Goal: Transaction & Acquisition: Download file/media

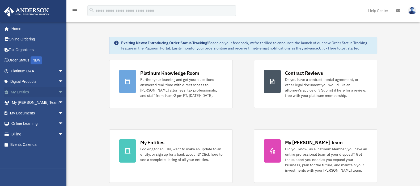
click at [20, 90] on link "My Entities arrow_drop_down" at bounding box center [38, 92] width 68 height 11
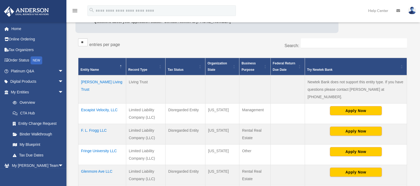
scroll to position [77, 0]
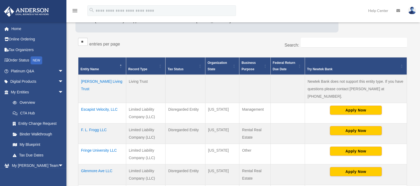
click at [104, 103] on td "Escapist Velocity, LLC" at bounding box center [102, 113] width 48 height 20
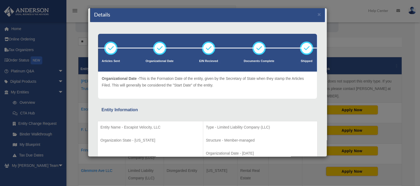
scroll to position [0, 0]
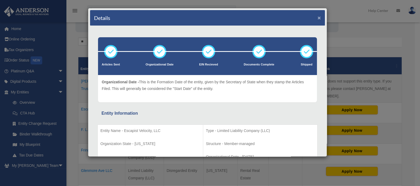
click at [318, 16] on button "×" at bounding box center [319, 18] width 3 height 6
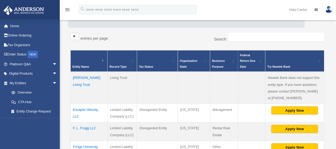
scroll to position [77, 0]
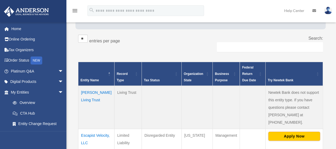
drag, startPoint x: 406, startPoint y: 4, endPoint x: 189, endPoint y: 42, distance: 219.6
click at [189, 42] on div "** ** ** *** entries per page" at bounding box center [137, 41] width 119 height 13
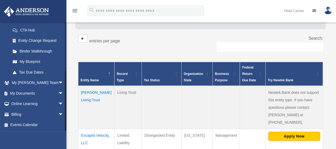
scroll to position [83, 0]
click at [22, 93] on link "My Documents arrow_drop_down" at bounding box center [38, 93] width 68 height 11
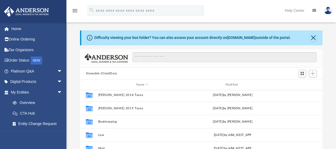
scroll to position [22, 0]
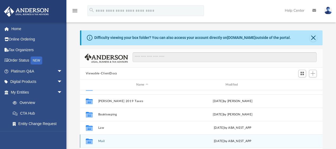
click at [96, 139] on div "Collaborated Folder Mail [DATE] by ABA_NEST_APP" at bounding box center [201, 140] width 243 height 13
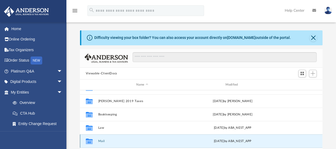
click at [101, 139] on button "Mail" at bounding box center [142, 140] width 88 height 3
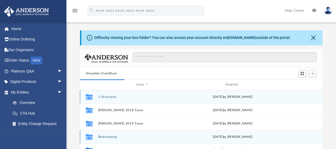
scroll to position [4, 4]
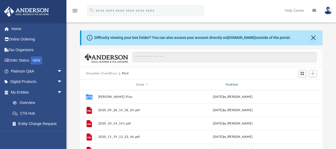
click at [235, 84] on div "Modified" at bounding box center [232, 84] width 88 height 5
click at [233, 84] on div "Modified" at bounding box center [232, 84] width 88 height 5
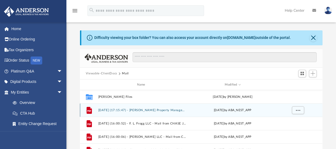
click at [165, 108] on button "[DATE] (17:15:47) - [PERSON_NAME] Property Management, LLC - Mail from Housing …" at bounding box center [142, 109] width 88 height 3
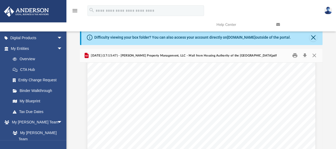
scroll to position [0, 0]
click at [315, 37] on button "Close" at bounding box center [313, 37] width 7 height 7
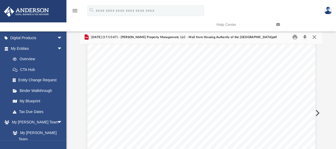
click at [314, 36] on button "Close" at bounding box center [315, 37] width 10 height 8
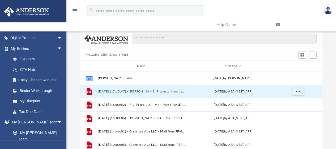
click at [111, 55] on button "Viewable-ClientDocs" at bounding box center [101, 54] width 31 height 5
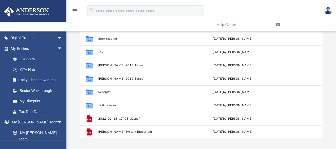
scroll to position [47, 0]
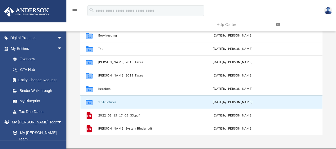
click at [103, 100] on button "1-Structures" at bounding box center [142, 101] width 88 height 3
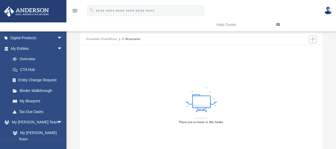
scroll to position [4, 0]
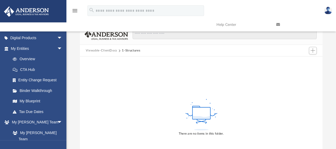
click at [110, 51] on button "Viewable-ClientDocs" at bounding box center [101, 50] width 31 height 5
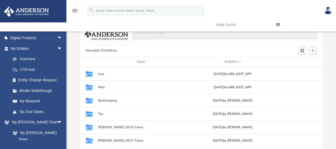
scroll to position [117, 239]
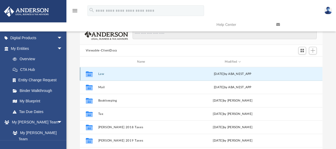
click at [103, 74] on button "Law" at bounding box center [142, 73] width 88 height 3
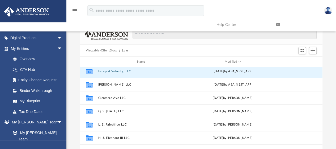
scroll to position [13, 0]
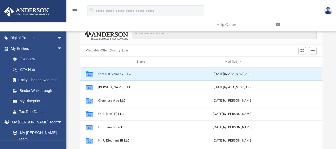
click at [128, 72] on div "Collaborated Folder Escapist Velocity, LLC [DATE] by ABA_NEST_APP" at bounding box center [201, 73] width 243 height 13
click at [117, 74] on button "Escapist Velocity, LLC" at bounding box center [142, 73] width 88 height 3
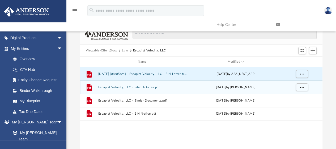
click at [117, 74] on button "[DATE] (08:05:24) - Escapist Velocity, LLC - EIN Letter from IRS.pdf" at bounding box center [143, 73] width 90 height 3
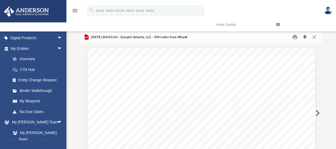
click at [305, 37] on button "Download" at bounding box center [305, 37] width 10 height 8
click at [329, 36] on div "Difficulty viewing your box folder? You can also access your account directly o…" at bounding box center [201, 105] width 270 height 151
click at [317, 36] on button "Close" at bounding box center [315, 37] width 10 height 8
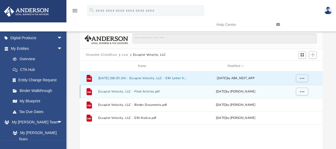
click at [137, 91] on button "Escapist Velocity, LLC - Filed Articles.pdf" at bounding box center [143, 91] width 90 height 3
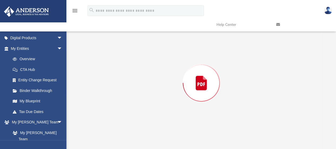
click at [137, 91] on div "Preview" at bounding box center [201, 82] width 243 height 137
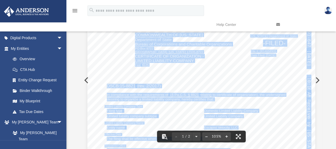
scroll to position [0, 0]
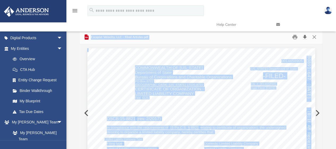
click at [305, 36] on button "Download" at bounding box center [305, 37] width 10 height 8
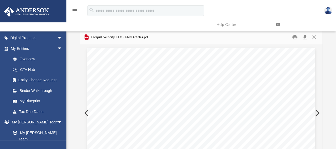
click at [324, 42] on div "Difficulty viewing your box folder? You can also access your account directly o…" at bounding box center [201, 105] width 270 height 151
click at [315, 37] on button "Close" at bounding box center [315, 37] width 10 height 8
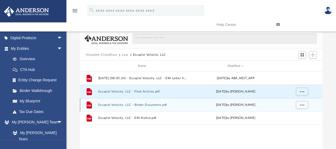
click at [143, 105] on button "Escapist Velocity, LLC - Binder Documents.pdf" at bounding box center [143, 104] width 90 height 3
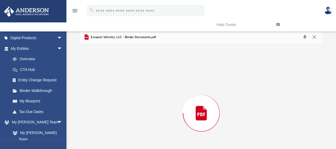
scroll to position [30, 0]
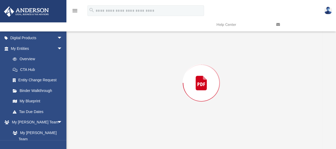
click at [143, 105] on div "Preview" at bounding box center [201, 82] width 243 height 137
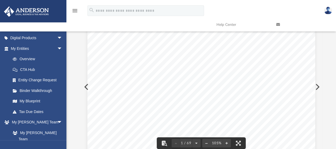
scroll to position [0, 0]
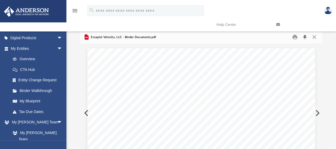
click at [304, 36] on button "Download" at bounding box center [305, 37] width 10 height 8
click at [314, 38] on button "Close" at bounding box center [315, 37] width 10 height 8
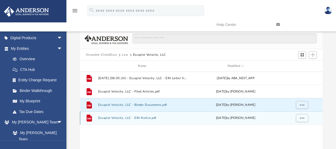
click at [144, 116] on button "Escapist Velocity, LLC - EIN Notice.pdf" at bounding box center [143, 117] width 90 height 3
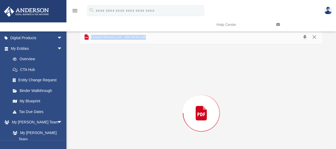
scroll to position [30, 0]
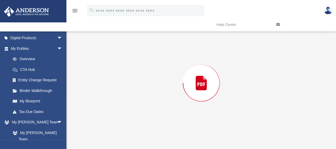
click at [144, 116] on div "Preview" at bounding box center [201, 82] width 243 height 137
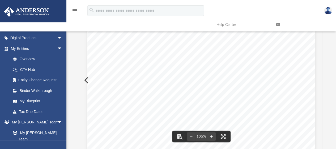
scroll to position [0, 0]
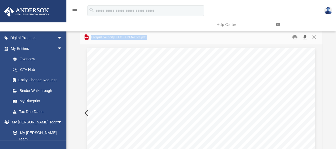
click at [305, 37] on button "Download" at bounding box center [305, 37] width 10 height 8
click at [330, 37] on div "Difficulty viewing your box folder? You can also access your account directly o…" at bounding box center [201, 105] width 270 height 151
click at [314, 38] on button "Close" at bounding box center [315, 37] width 10 height 8
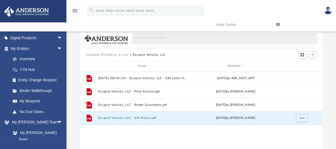
click at [126, 54] on button "Law" at bounding box center [125, 54] width 6 height 5
